Goal: Task Accomplishment & Management: Manage account settings

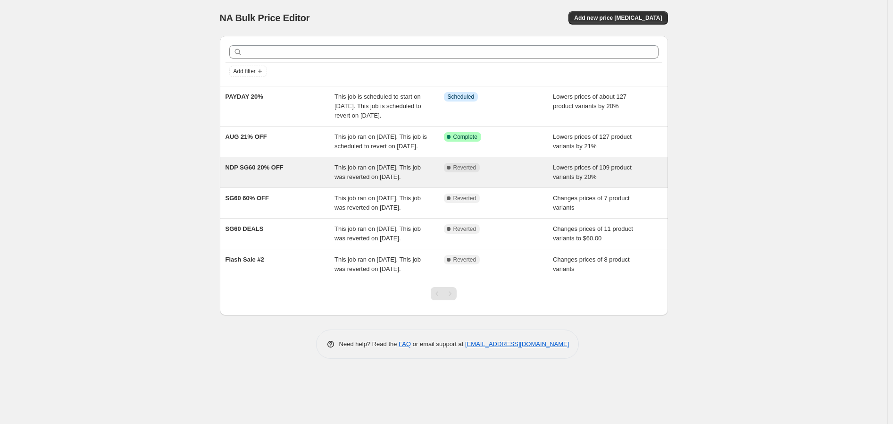
click at [376, 180] on span "This job ran on [DATE]. This job was reverted on [DATE]." at bounding box center [377, 172] width 86 height 17
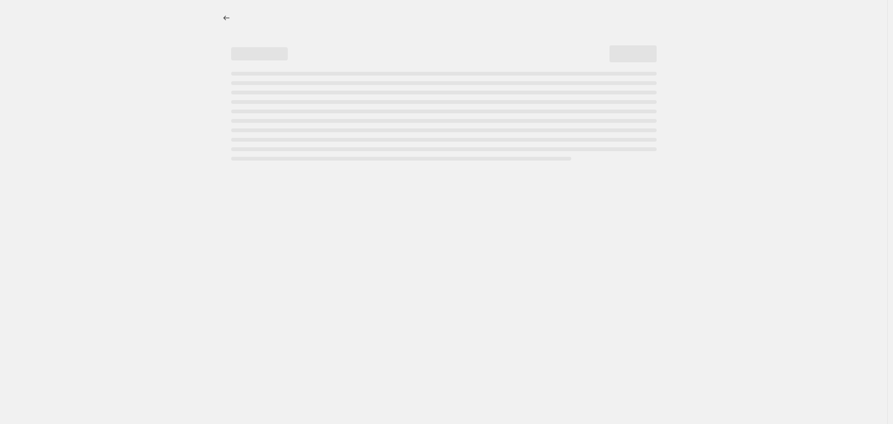
select select "percentage"
select select "no_change"
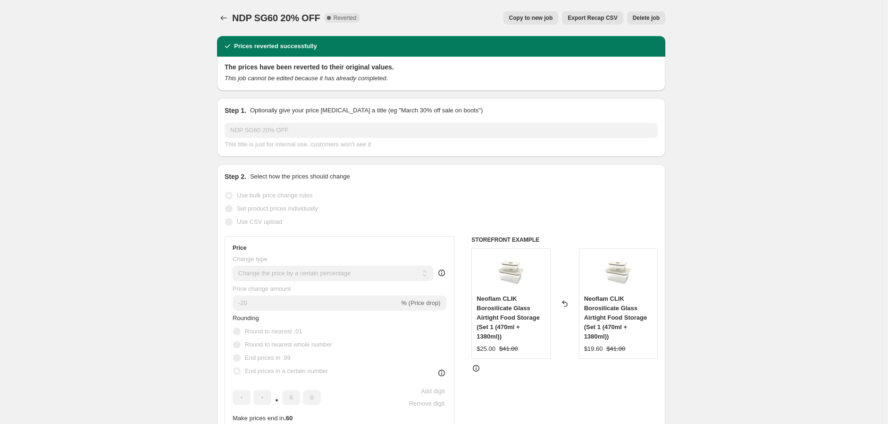
click at [655, 16] on span "Delete job" at bounding box center [646, 18] width 27 height 8
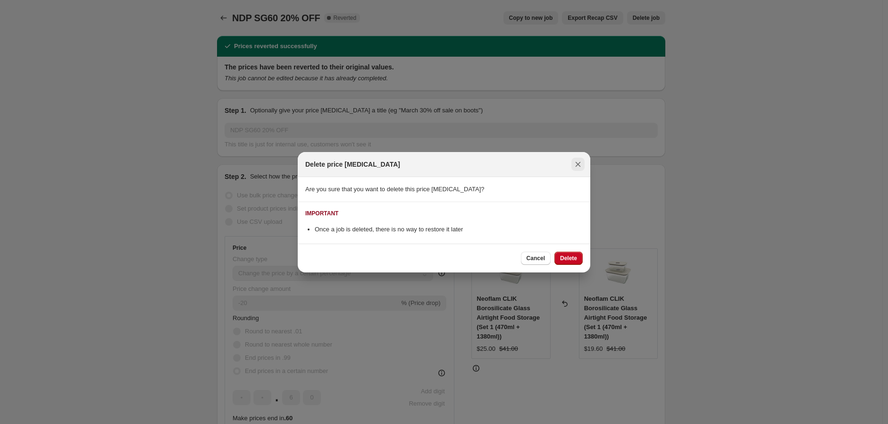
click at [573, 165] on icon "Close" at bounding box center [577, 163] width 9 height 9
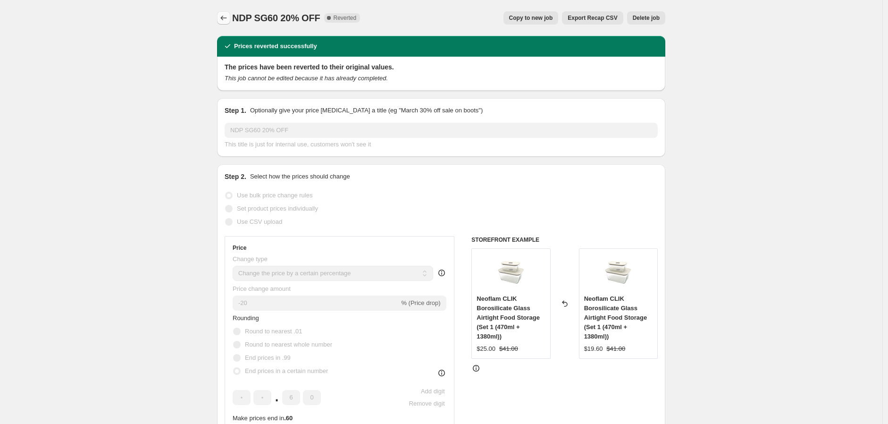
click at [226, 17] on icon "Price change jobs" at bounding box center [223, 17] width 9 height 9
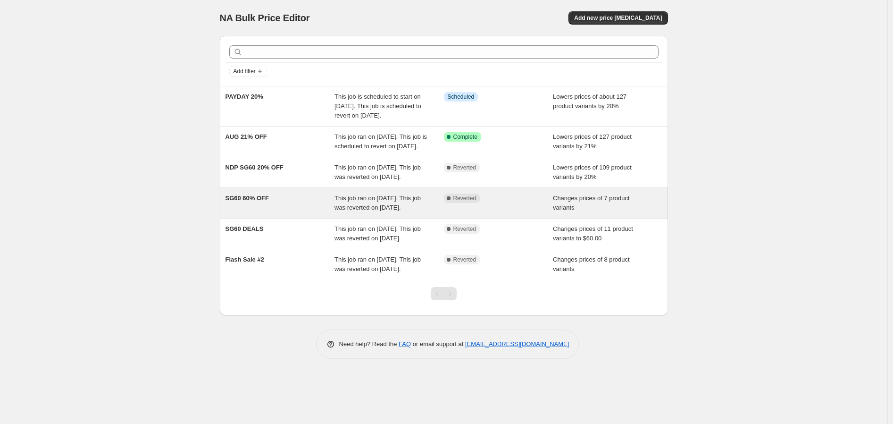
click at [406, 211] on span "This job ran on [DATE]. This job was reverted on [DATE]." at bounding box center [377, 202] width 86 height 17
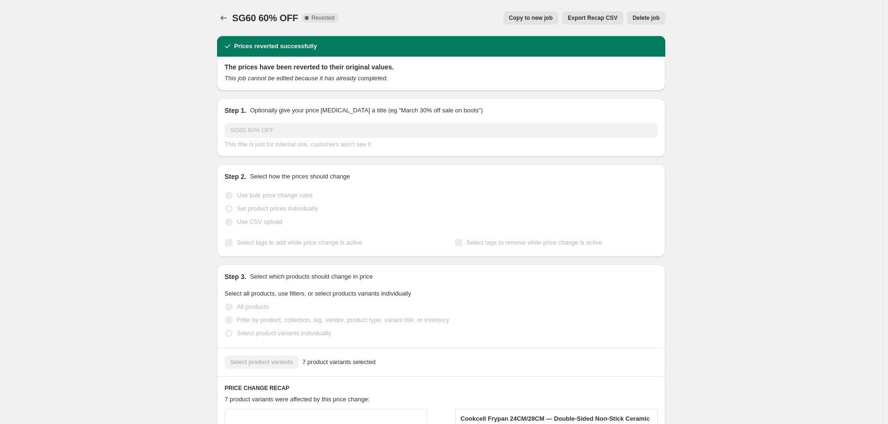
click at [649, 17] on span "Delete job" at bounding box center [646, 18] width 27 height 8
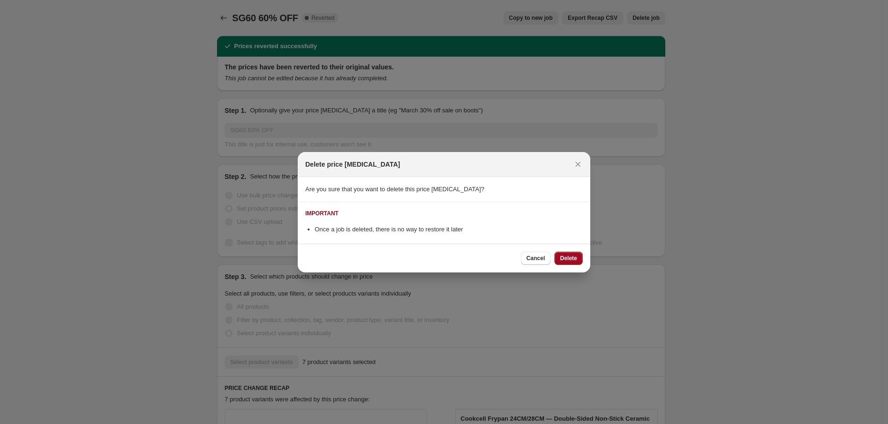
click at [571, 262] on button "Delete" at bounding box center [568, 257] width 28 height 13
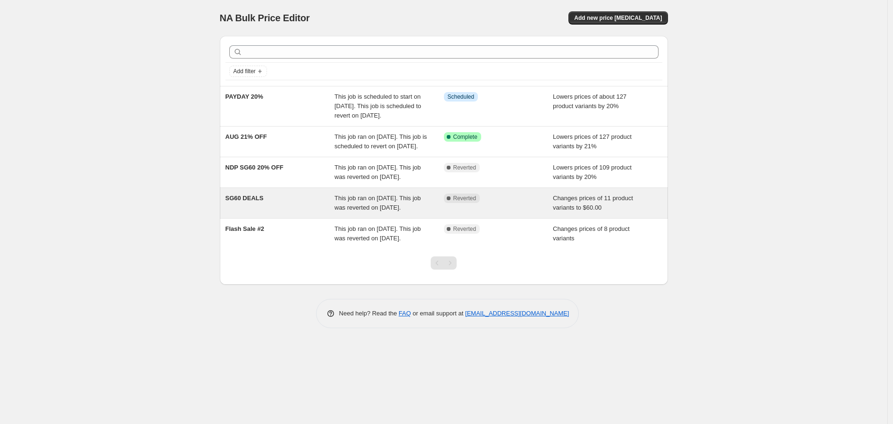
click at [380, 211] on span "This job ran on [DATE]. This job was reverted on [DATE]." at bounding box center [377, 202] width 86 height 17
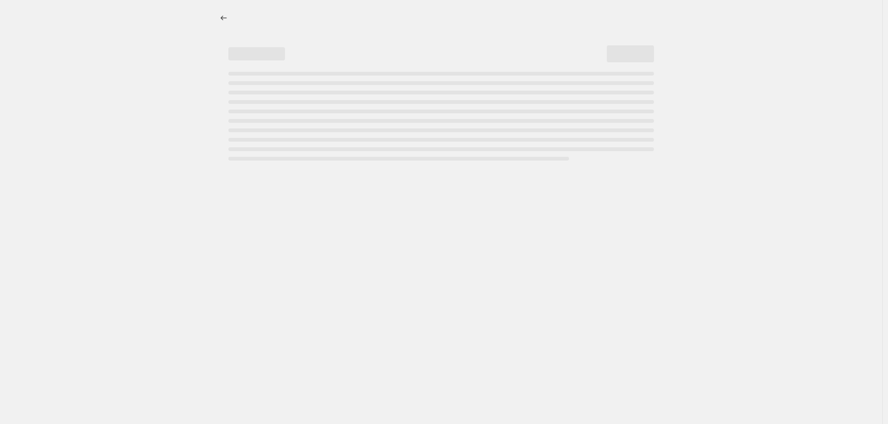
select select "no_change"
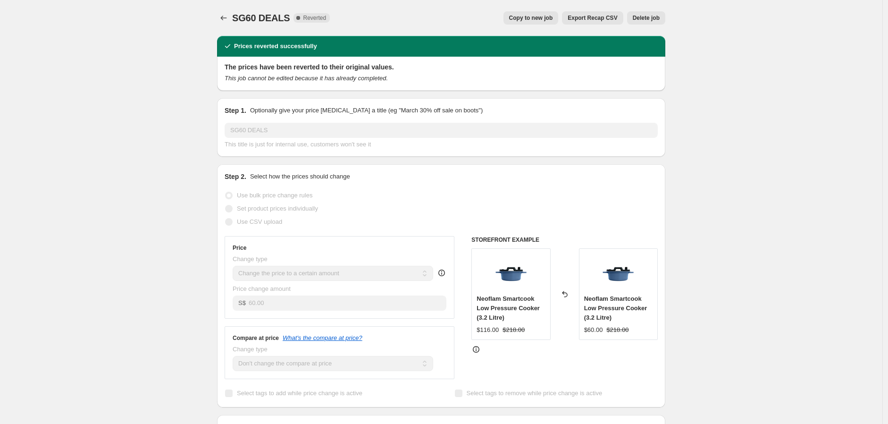
click at [644, 18] on span "Delete job" at bounding box center [646, 18] width 27 height 8
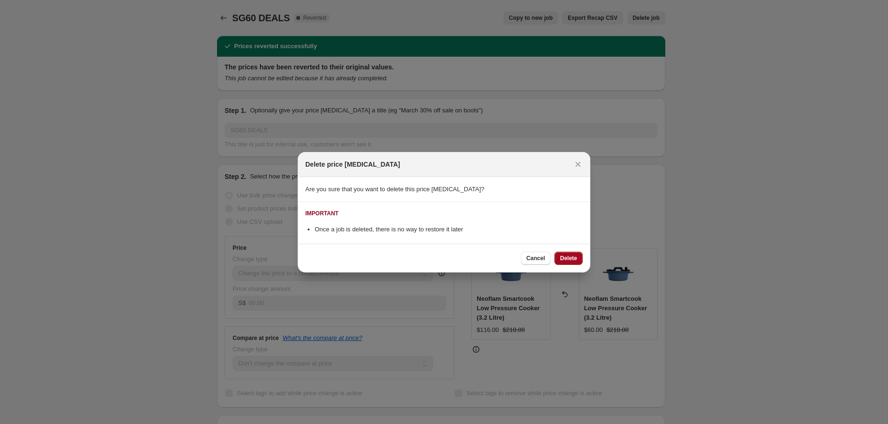
click at [570, 259] on span "Delete" at bounding box center [568, 258] width 17 height 8
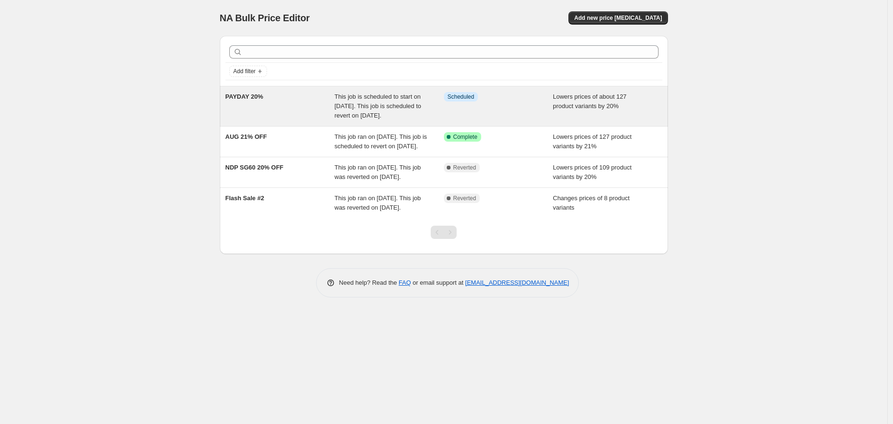
click at [364, 97] on span "This job is scheduled to start on [DATE]. This job is scheduled to revert on [D…" at bounding box center [377, 106] width 87 height 26
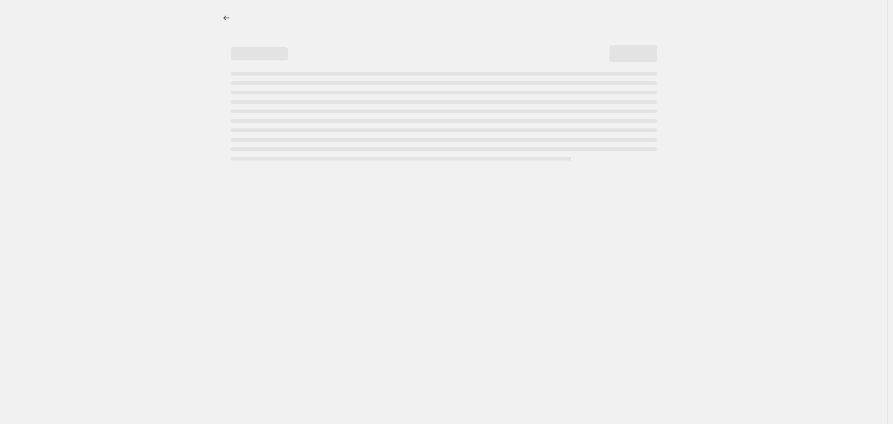
select select "percentage"
select select "no_change"
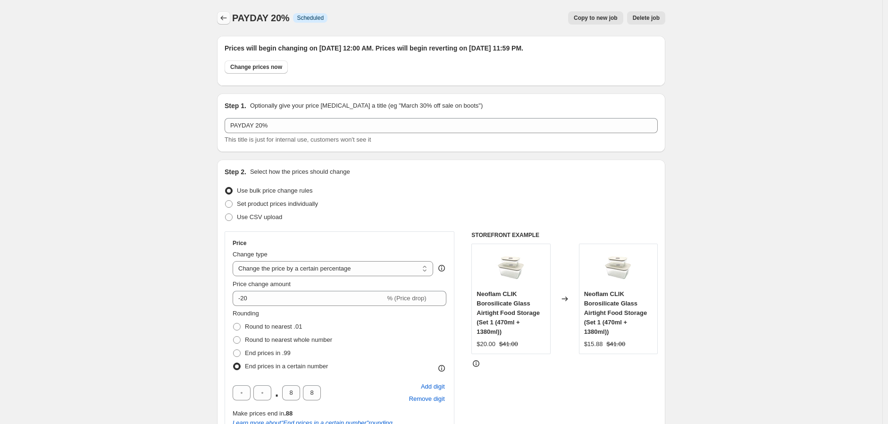
click at [226, 21] on icon "Price change jobs" at bounding box center [223, 17] width 9 height 9
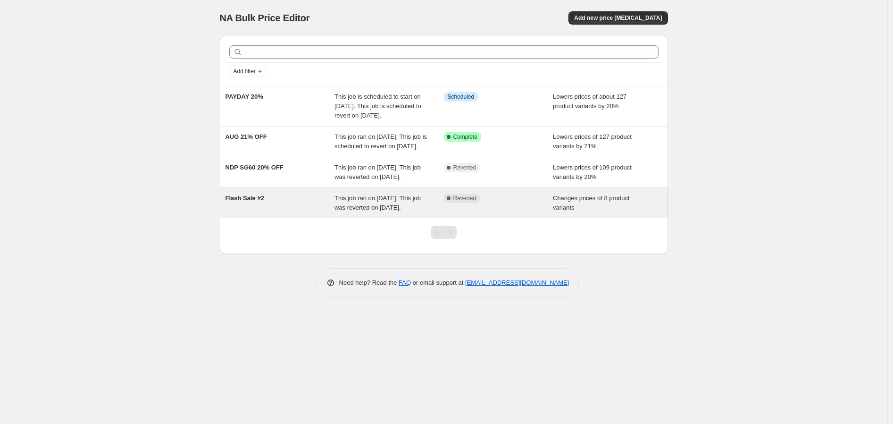
click at [392, 211] on span "This job ran on [DATE]. This job was reverted on [DATE]." at bounding box center [377, 202] width 86 height 17
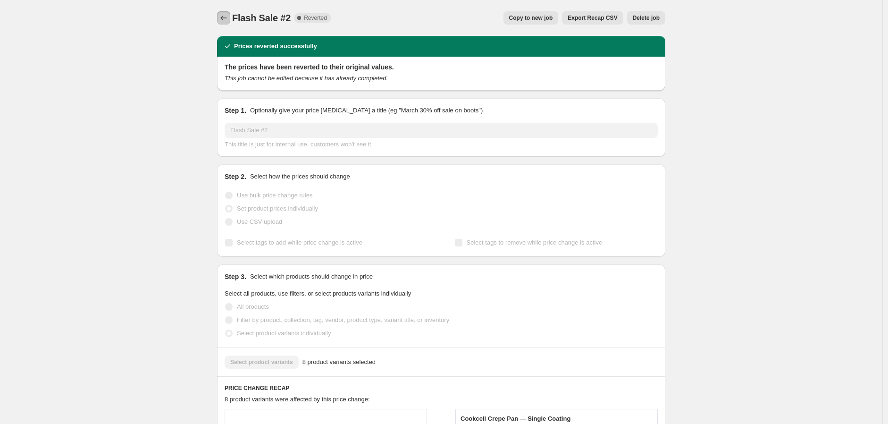
click at [228, 21] on icon "Price change jobs" at bounding box center [223, 17] width 9 height 9
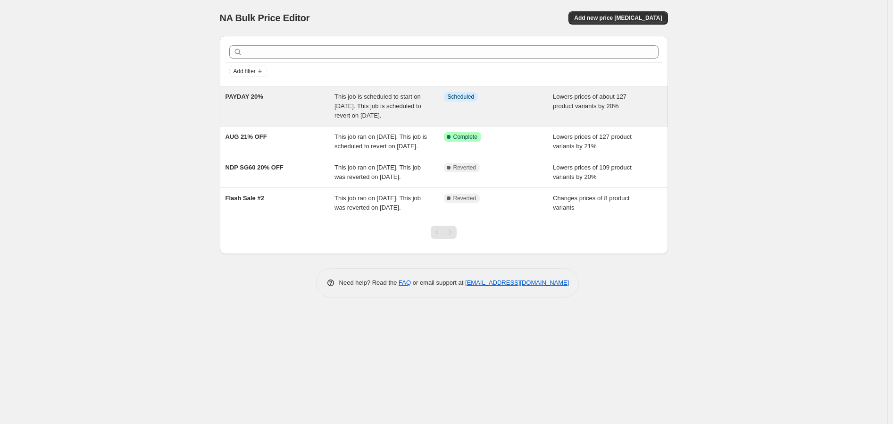
click at [392, 101] on span "This job is scheduled to start on [DATE]. This job is scheduled to revert on [D…" at bounding box center [377, 106] width 87 height 26
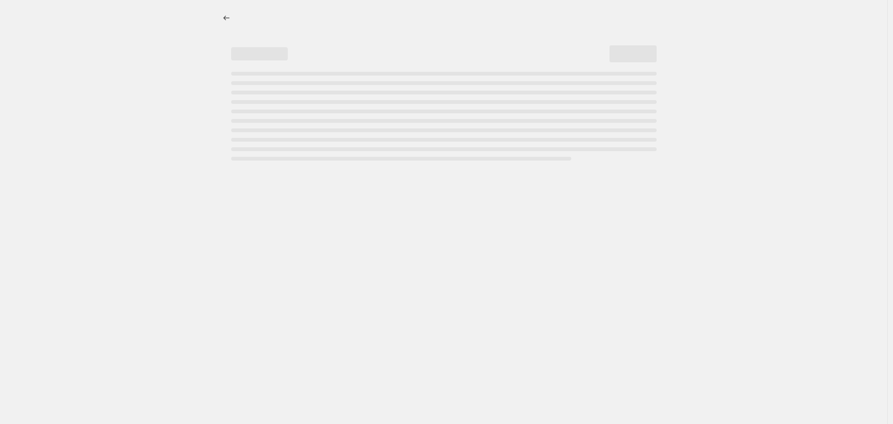
select select "percentage"
select select "no_change"
